Goal: Navigation & Orientation: Find specific page/section

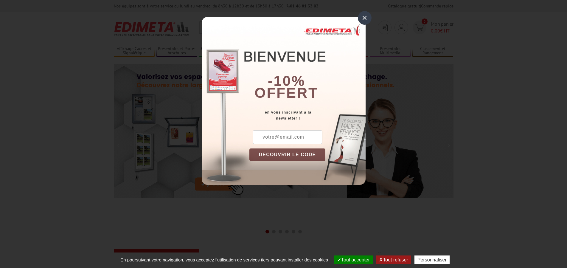
click at [364, 16] on div "×" at bounding box center [365, 18] width 14 height 14
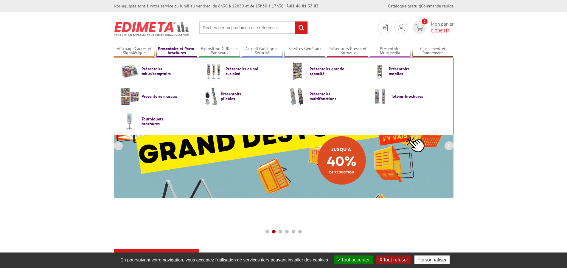
click at [182, 49] on link "Présentoirs et Porte-brochures" at bounding box center [177, 51] width 41 height 10
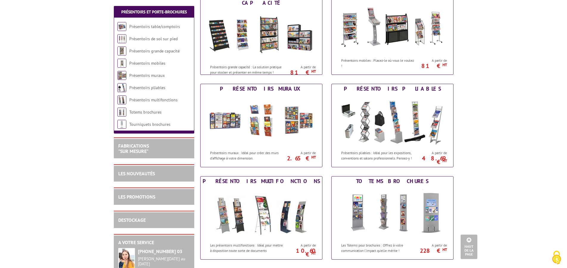
scroll to position [213, 0]
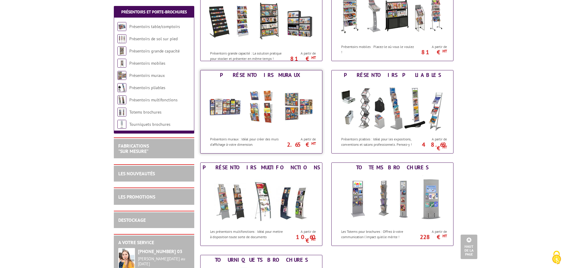
click at [260, 99] on img at bounding box center [261, 107] width 110 height 54
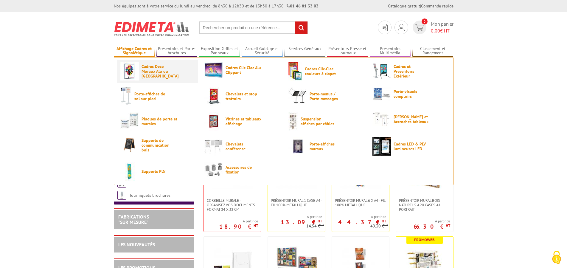
click at [154, 70] on span "Cadres Deco Muraux Alu ou [GEOGRAPHIC_DATA]" at bounding box center [160, 71] width 36 height 14
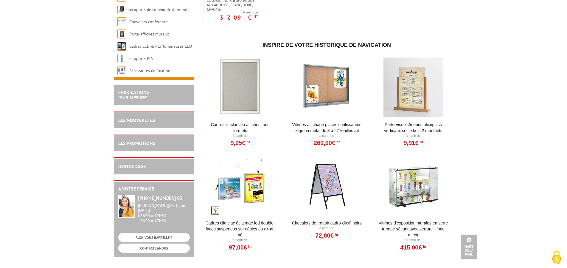
scroll to position [852, 0]
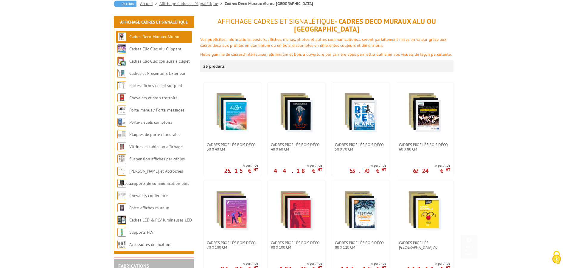
scroll to position [0, 0]
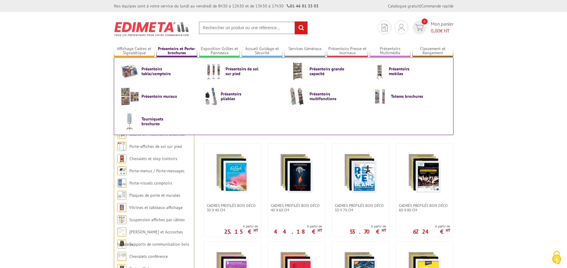
click at [171, 49] on link "Présentoirs et Porte-brochures" at bounding box center [177, 51] width 41 height 10
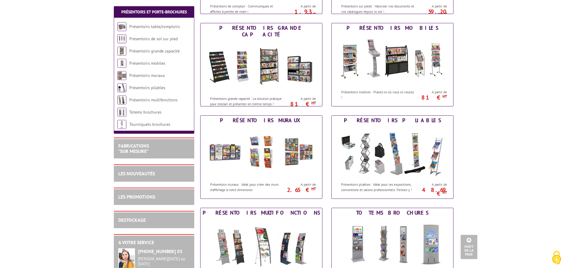
scroll to position [182, 0]
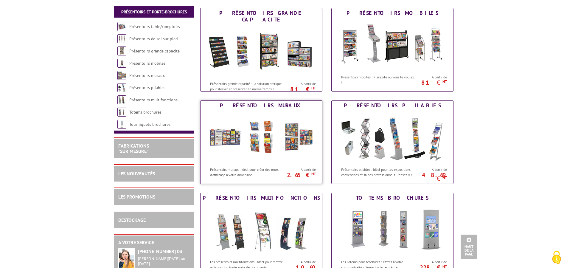
click at [264, 136] on img at bounding box center [261, 137] width 110 height 54
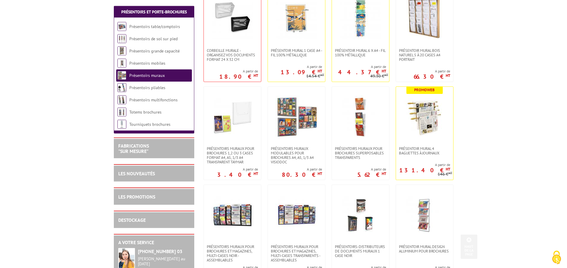
scroll to position [152, 0]
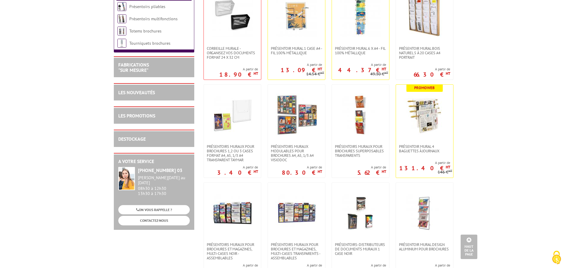
scroll to position [0, 0]
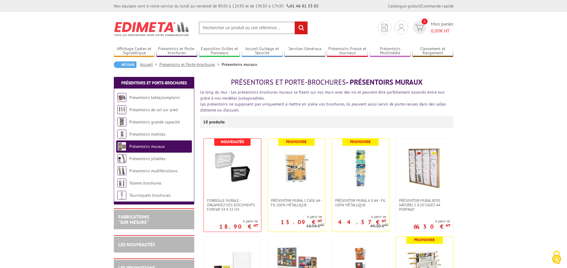
click at [145, 28] on img at bounding box center [152, 29] width 76 height 22
